Goal: Task Accomplishment & Management: Manage account settings

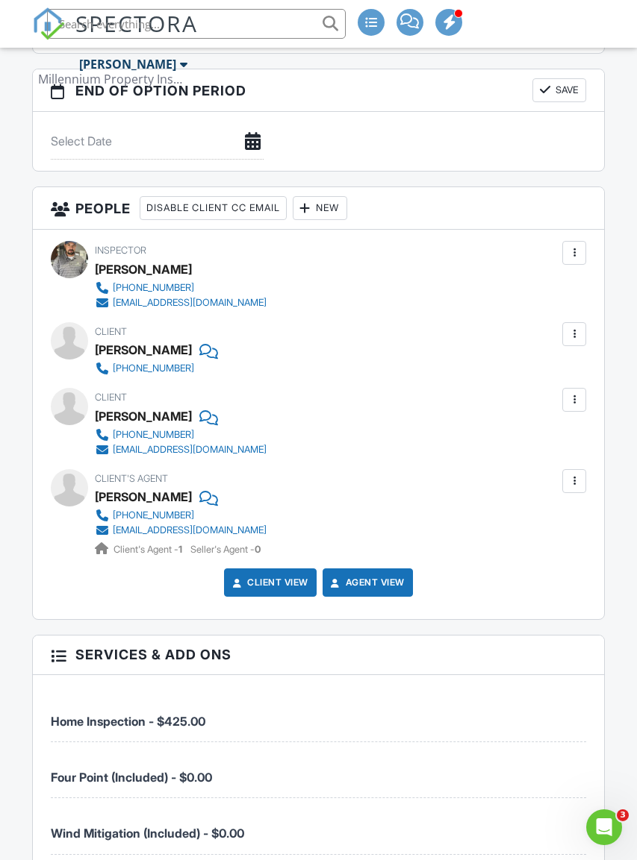
scroll to position [1803, 0]
click at [574, 407] on div at bounding box center [573, 399] width 15 height 15
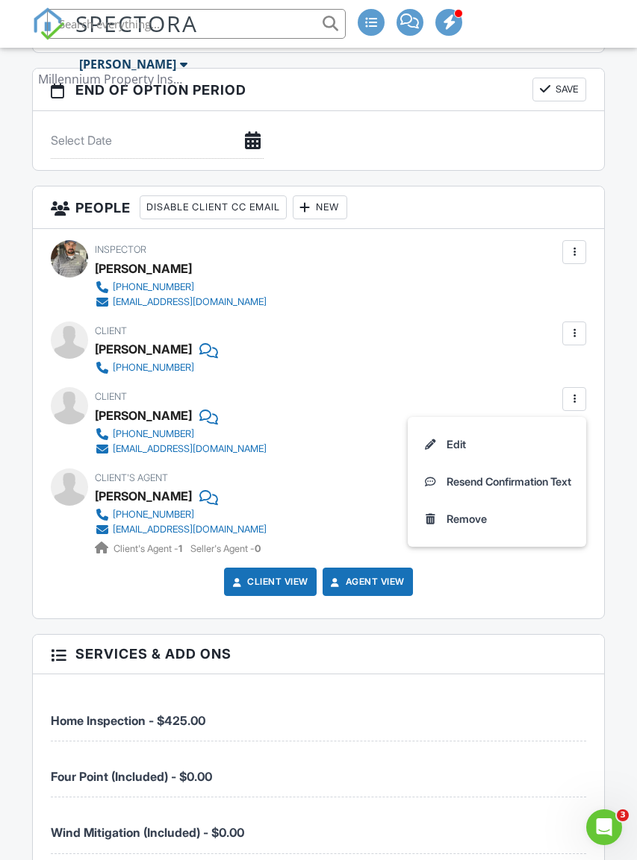
click at [455, 457] on li "Edit" at bounding box center [496, 444] width 160 height 37
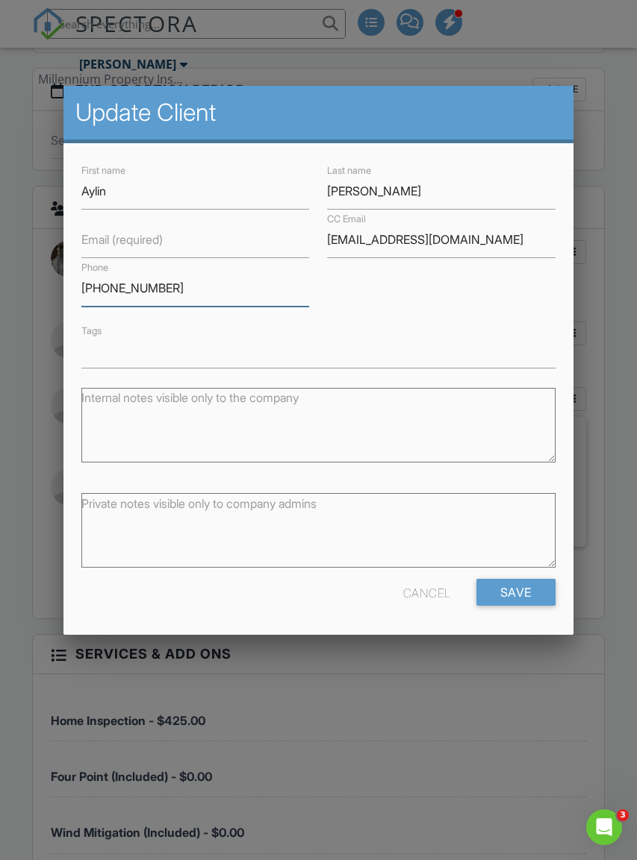
click at [169, 287] on input "[PHONE_NUMBER]" at bounding box center [195, 288] width 228 height 37
type input "[PHONE_NUMBER]"
click at [528, 596] on input "Save" at bounding box center [515, 592] width 79 height 27
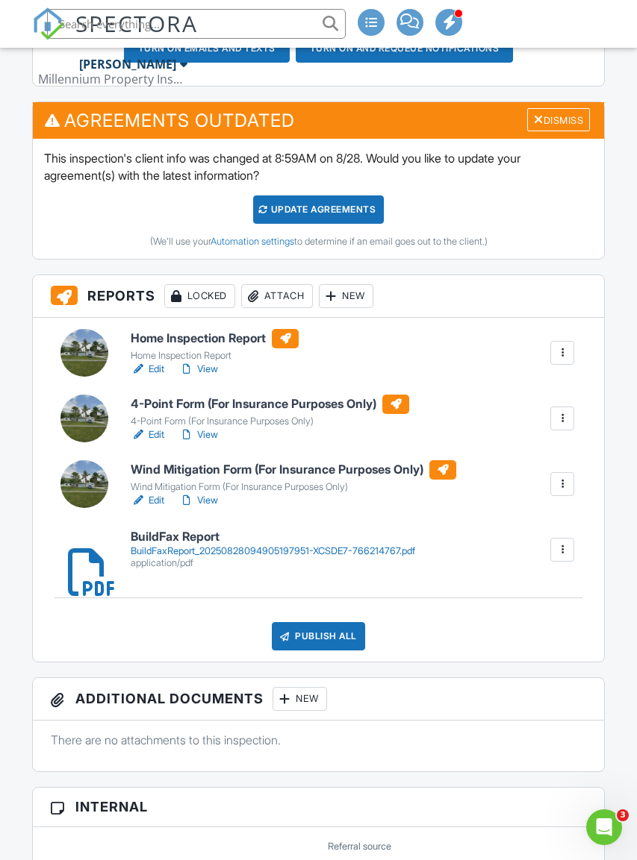
scroll to position [545, 1]
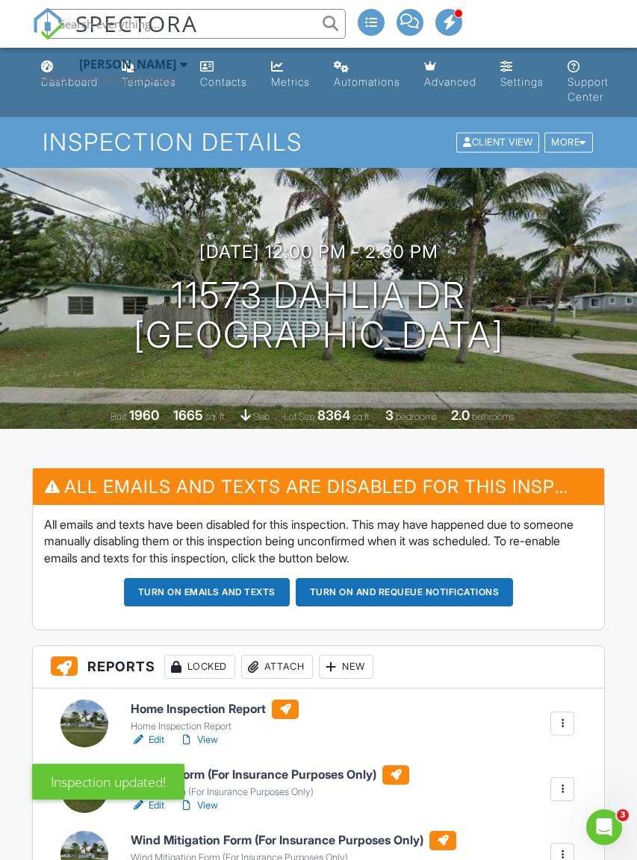
click at [420, 587] on button "Turn on and Requeue Notifications" at bounding box center [405, 592] width 218 height 28
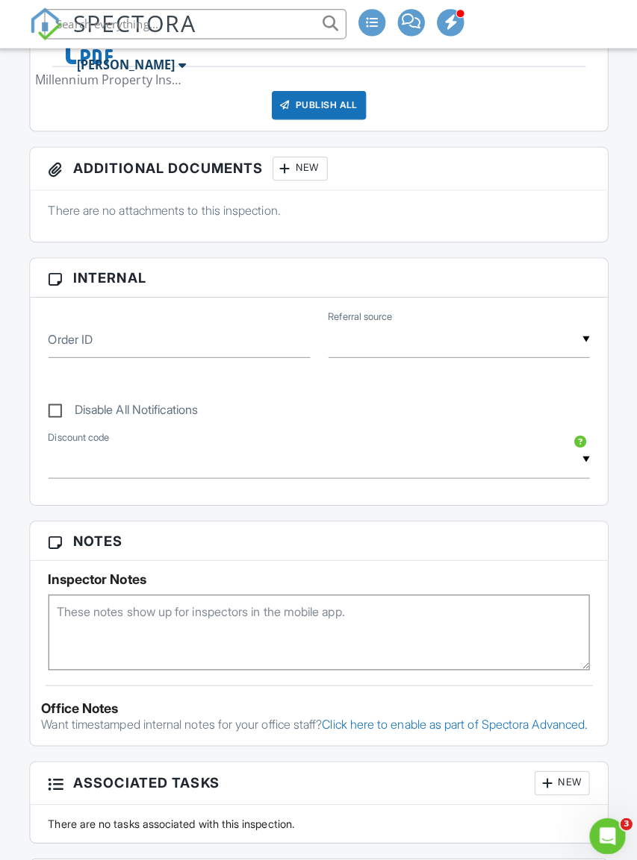
scroll to position [724, 0]
